Goal: Task Accomplishment & Management: Use online tool/utility

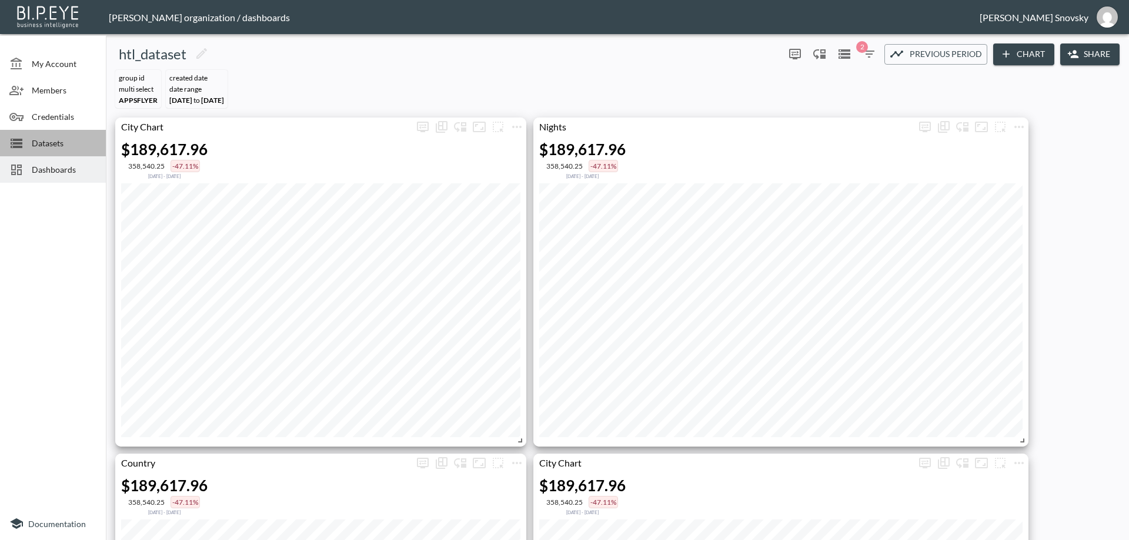
drag, startPoint x: 65, startPoint y: 148, endPoint x: 64, endPoint y: 175, distance: 27.1
click at [63, 150] on div "Datasets" at bounding box center [53, 143] width 106 height 26
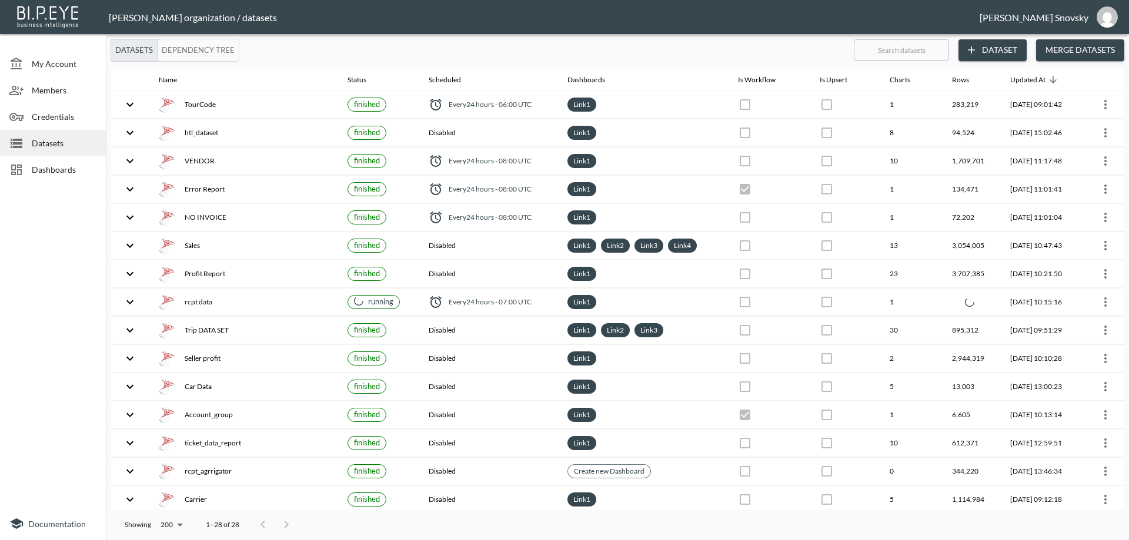
checkbox input "false"
checkbox input "true"
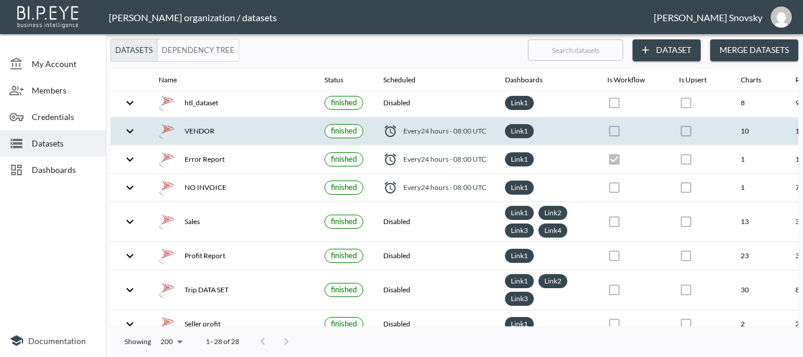
scroll to position [59, 0]
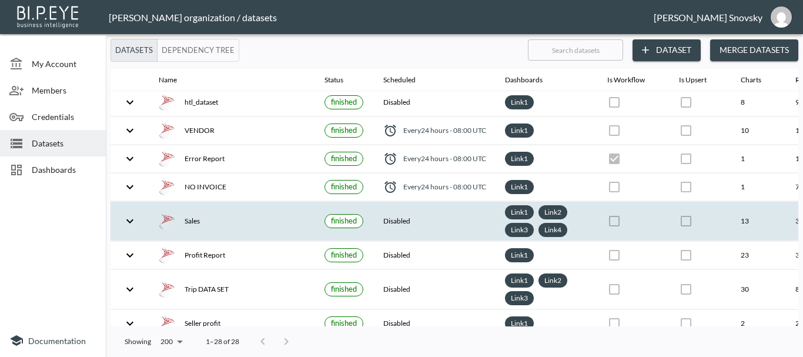
click at [229, 210] on th "Sales" at bounding box center [232, 221] width 166 height 39
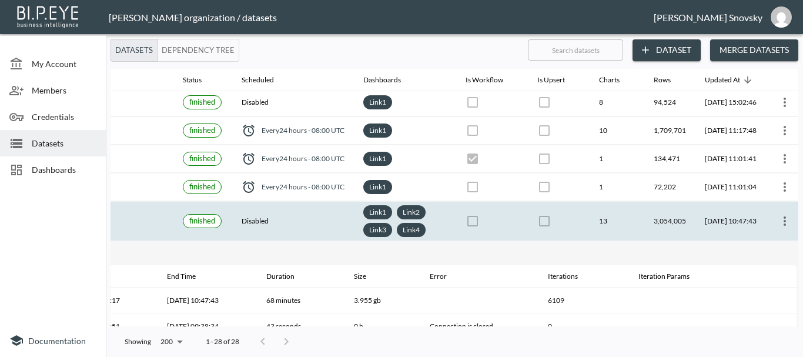
scroll to position [59, 170]
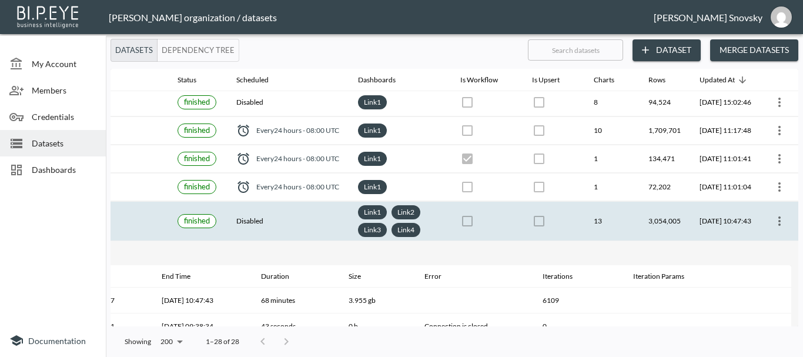
click at [773, 219] on icon "more" at bounding box center [780, 221] width 14 height 14
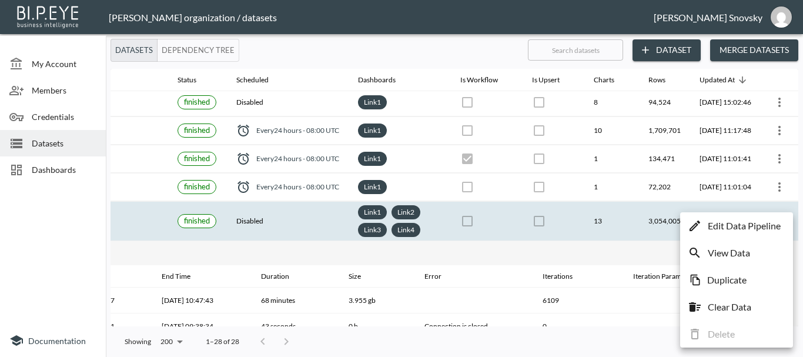
click at [766, 225] on p "Edit Data Pipeline" at bounding box center [744, 226] width 73 height 14
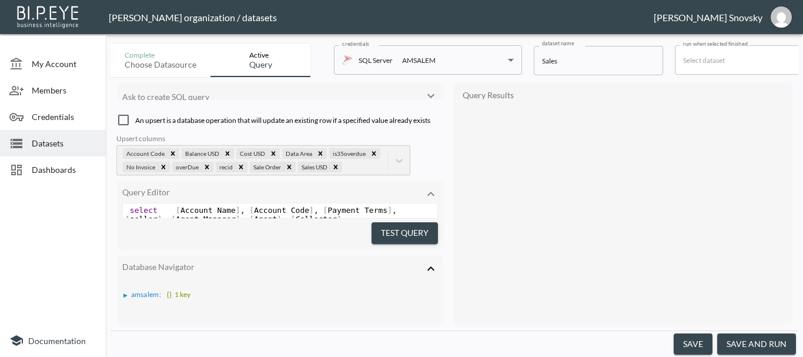
click at [750, 339] on button "save and run" at bounding box center [756, 344] width 79 height 22
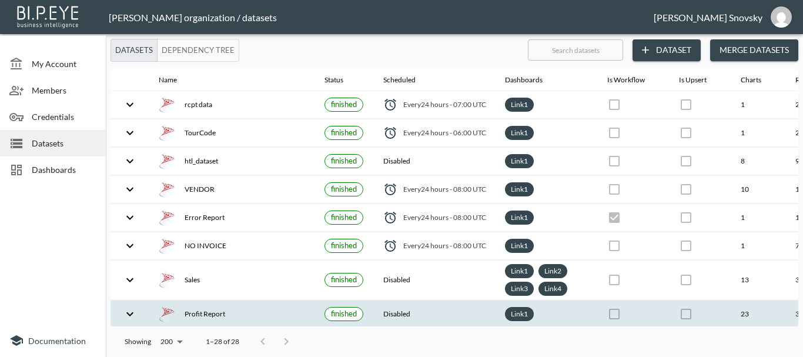
checkbox input "false"
checkbox input "true"
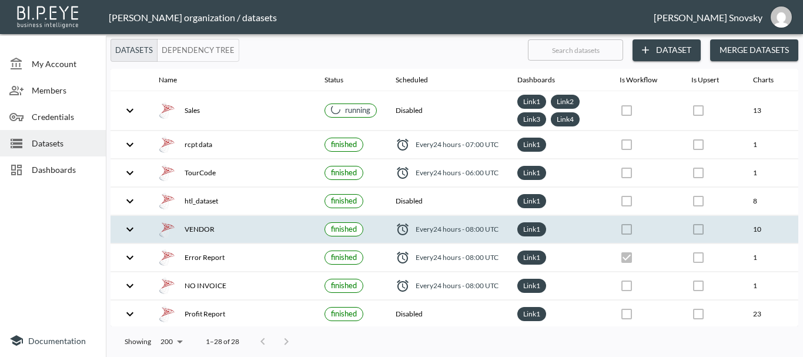
scroll to position [59, 0]
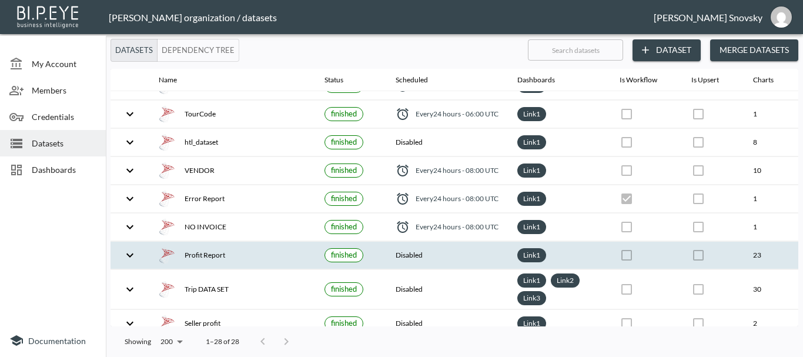
click at [296, 252] on div "Profit Report" at bounding box center [232, 255] width 147 height 16
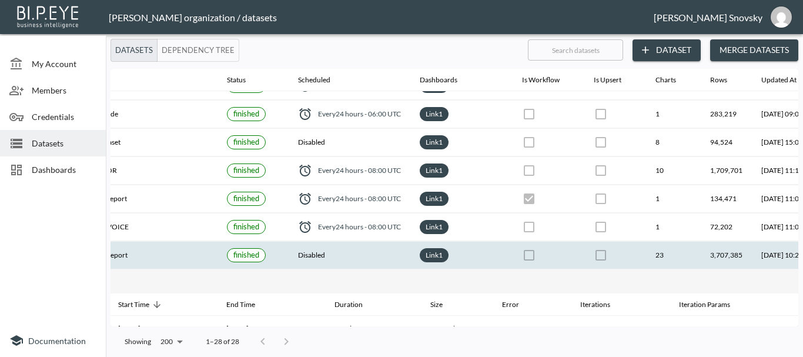
scroll to position [59, 183]
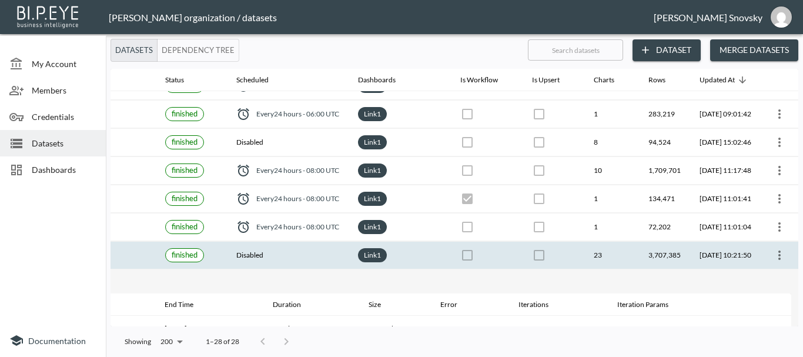
click at [778, 259] on icon "more" at bounding box center [780, 255] width 14 height 14
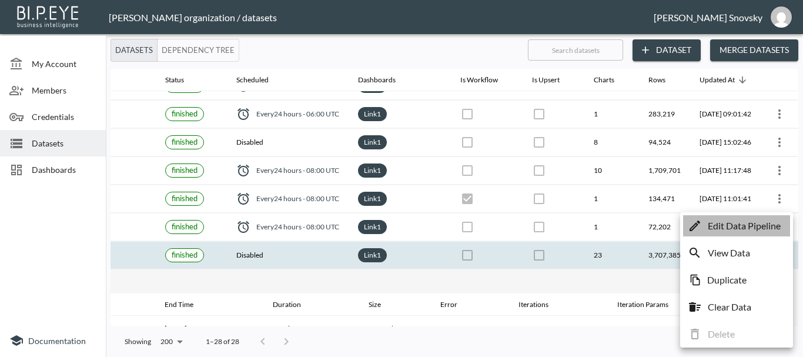
click at [740, 227] on p "Edit Data Pipeline" at bounding box center [744, 226] width 73 height 14
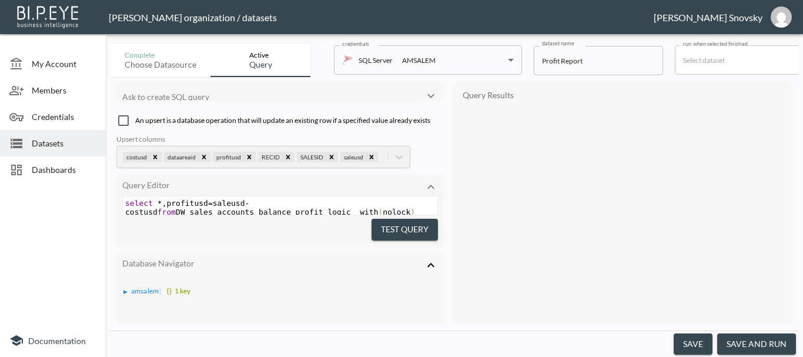
click at [754, 339] on button "save and run" at bounding box center [756, 344] width 79 height 22
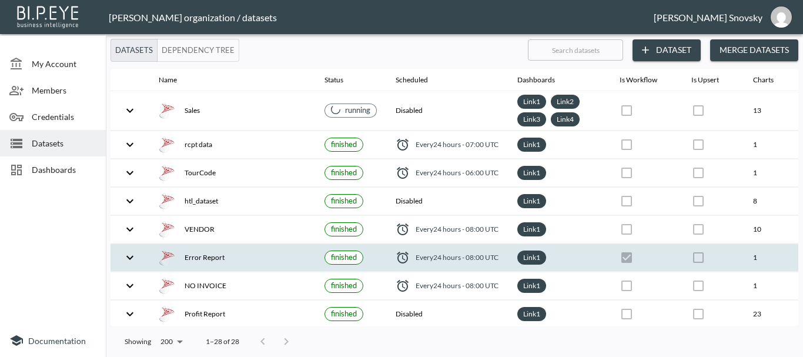
checkbox input "false"
checkbox input "true"
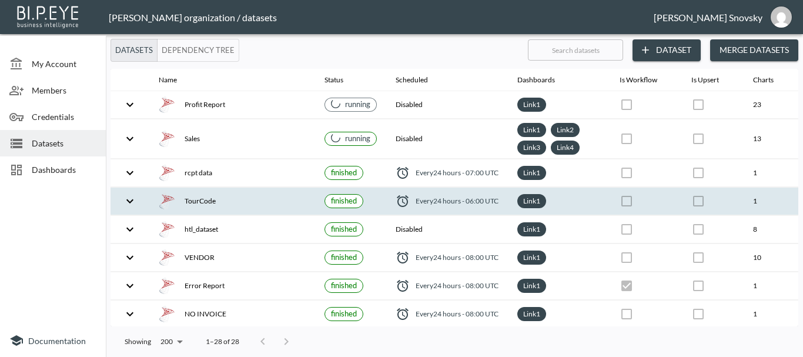
click at [246, 200] on div "TourCode" at bounding box center [232, 201] width 147 height 16
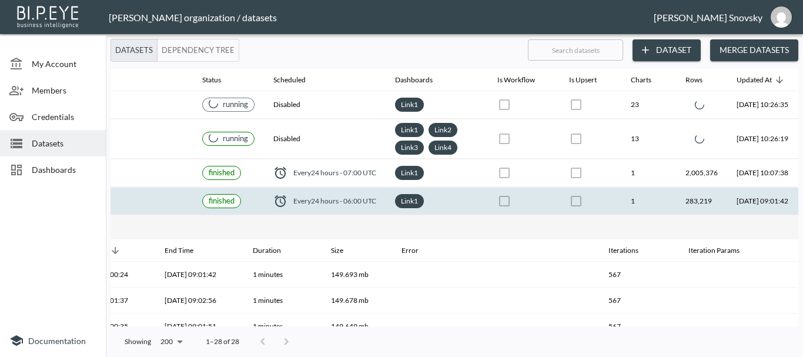
scroll to position [0, 183]
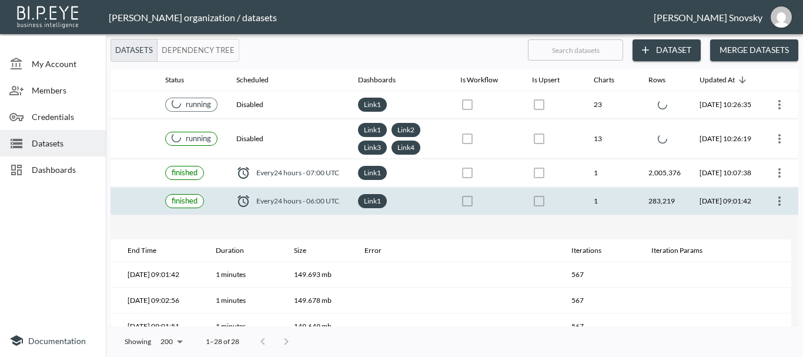
click at [773, 200] on icon "more" at bounding box center [780, 201] width 14 height 14
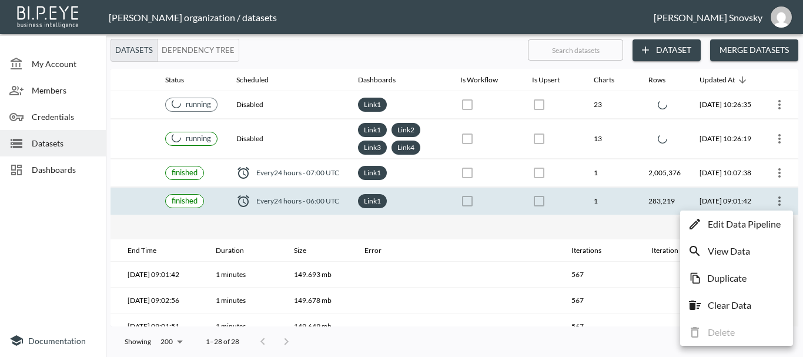
click at [746, 218] on p "Edit Data Pipeline" at bounding box center [744, 224] width 73 height 14
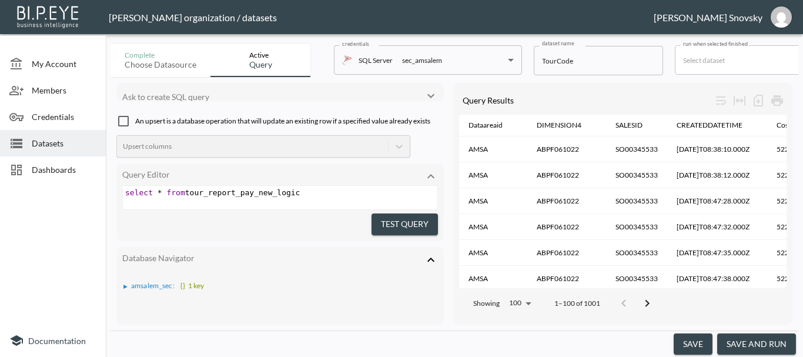
click at [750, 336] on button "save and run" at bounding box center [756, 344] width 79 height 22
